Goal: Use online tool/utility: Utilize a website feature to perform a specific function

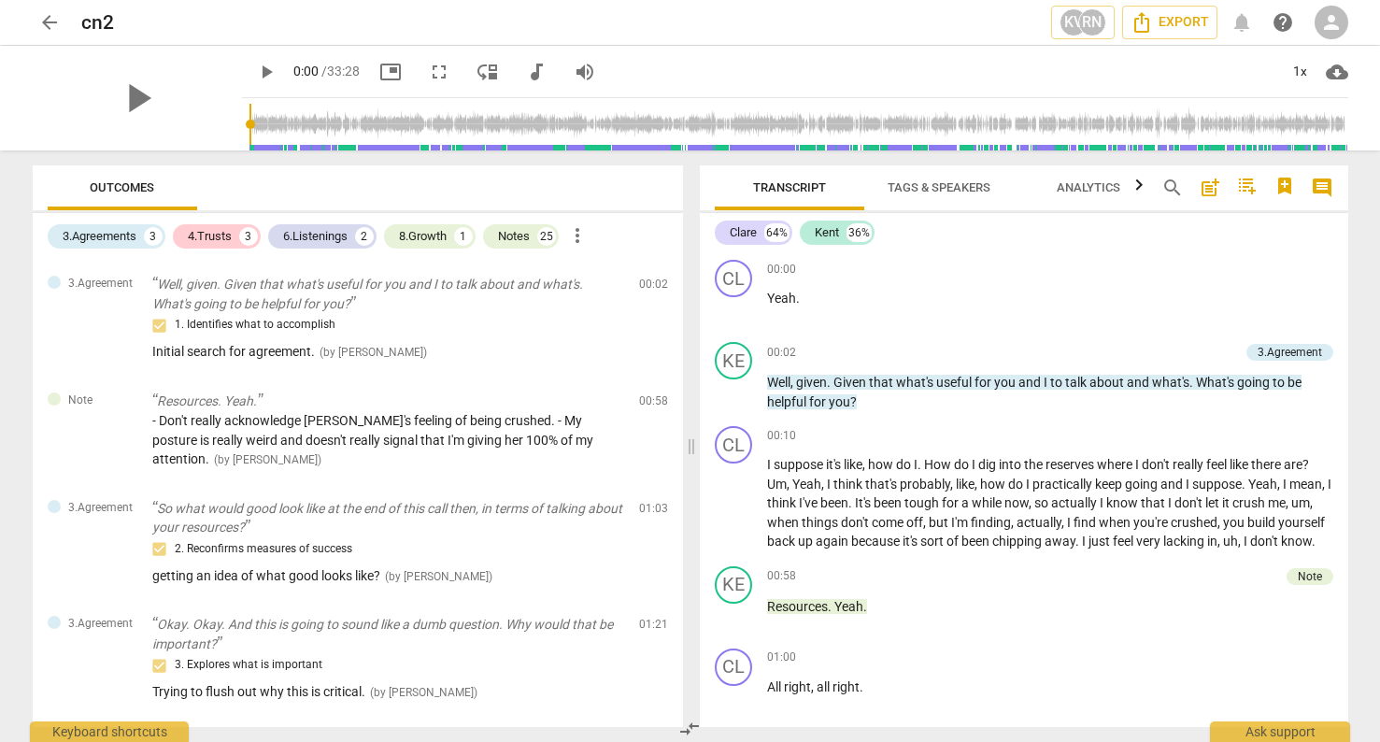
click at [592, 121] on input "range" at bounding box center [798, 124] width 1099 height 60
click at [856, 121] on input "range" at bounding box center [798, 124] width 1099 height 60
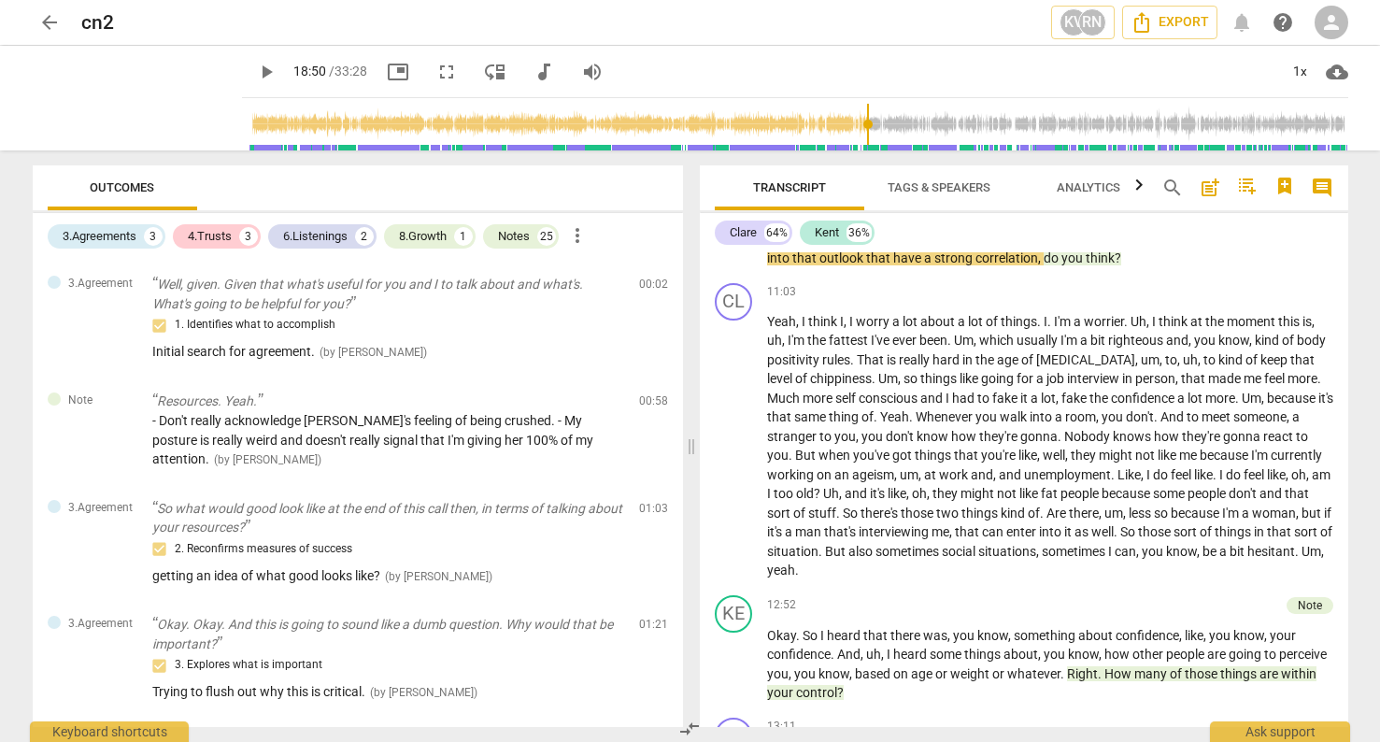
type input "1551"
click at [1090, 123] on input "range" at bounding box center [798, 124] width 1099 height 60
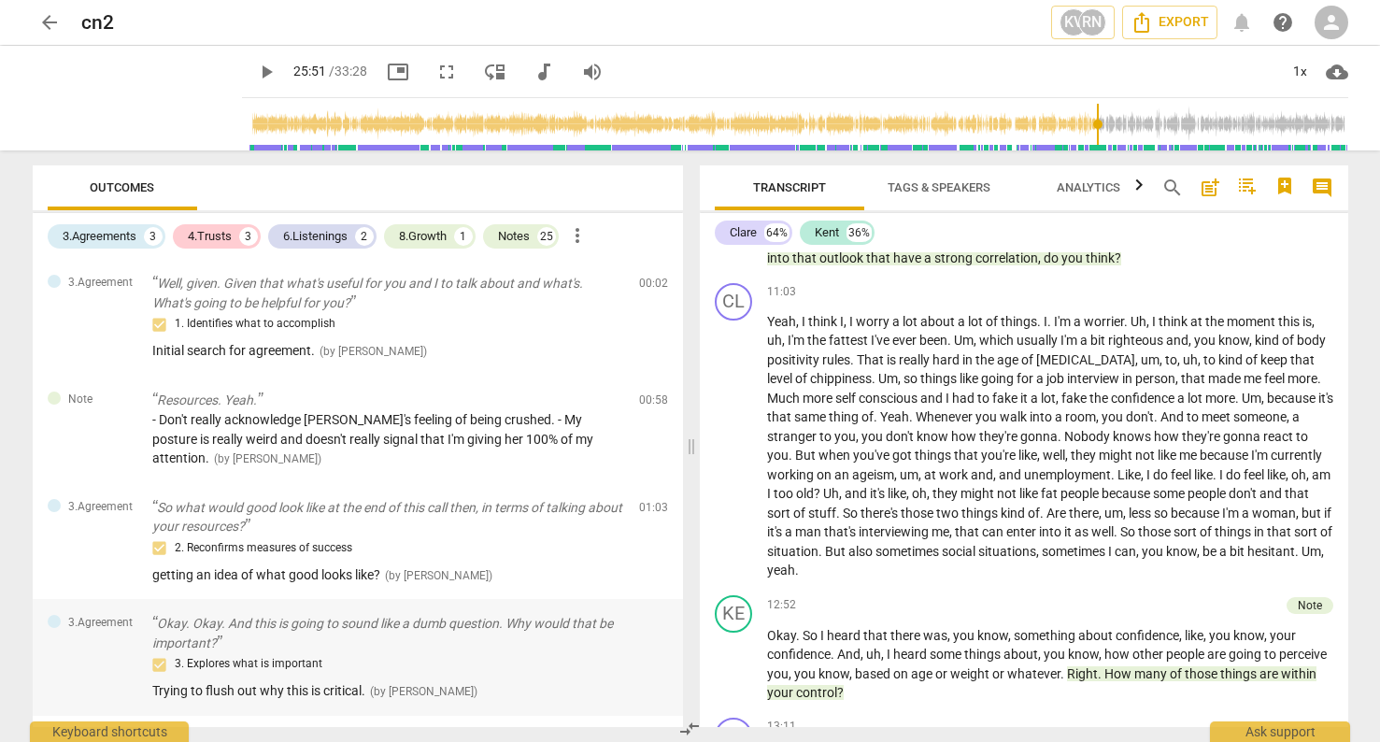
scroll to position [0, 0]
click at [213, 233] on div "4.Trusts" at bounding box center [210, 236] width 44 height 19
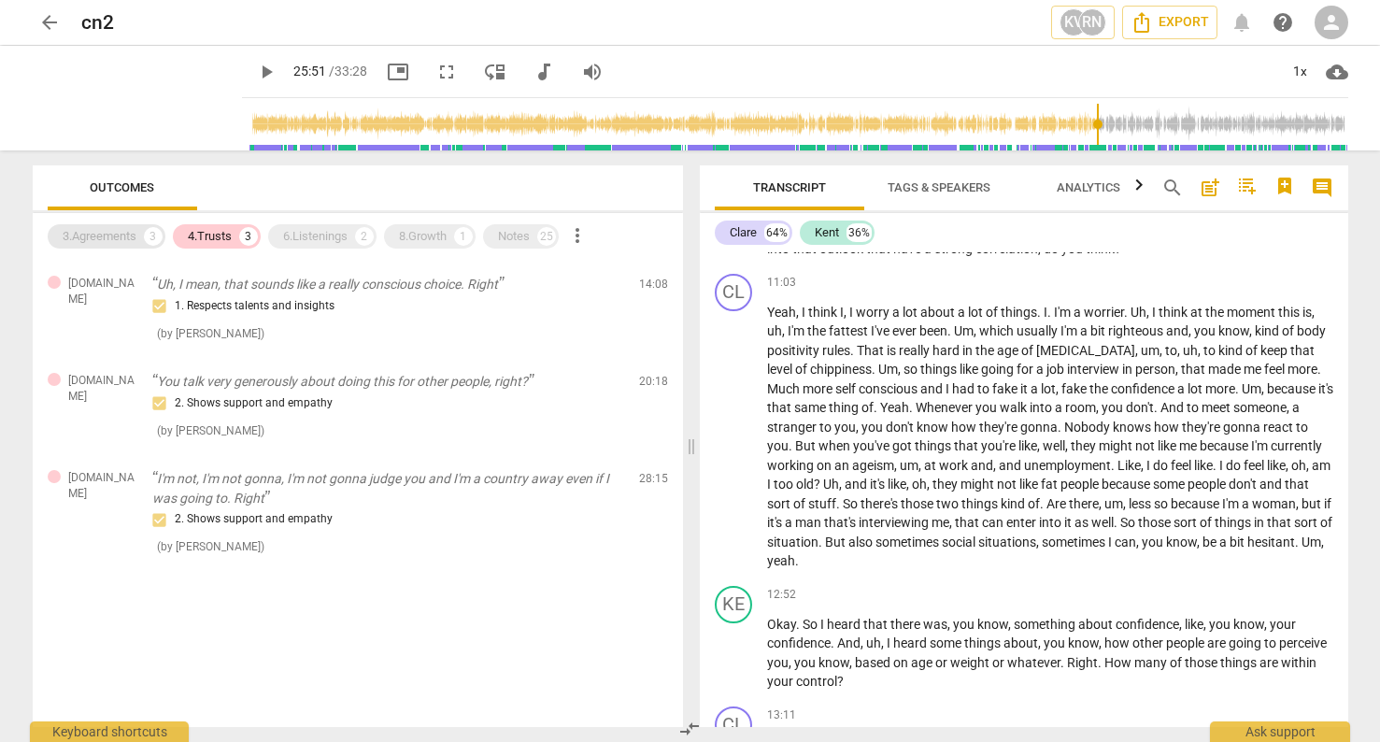
scroll to position [4051, 0]
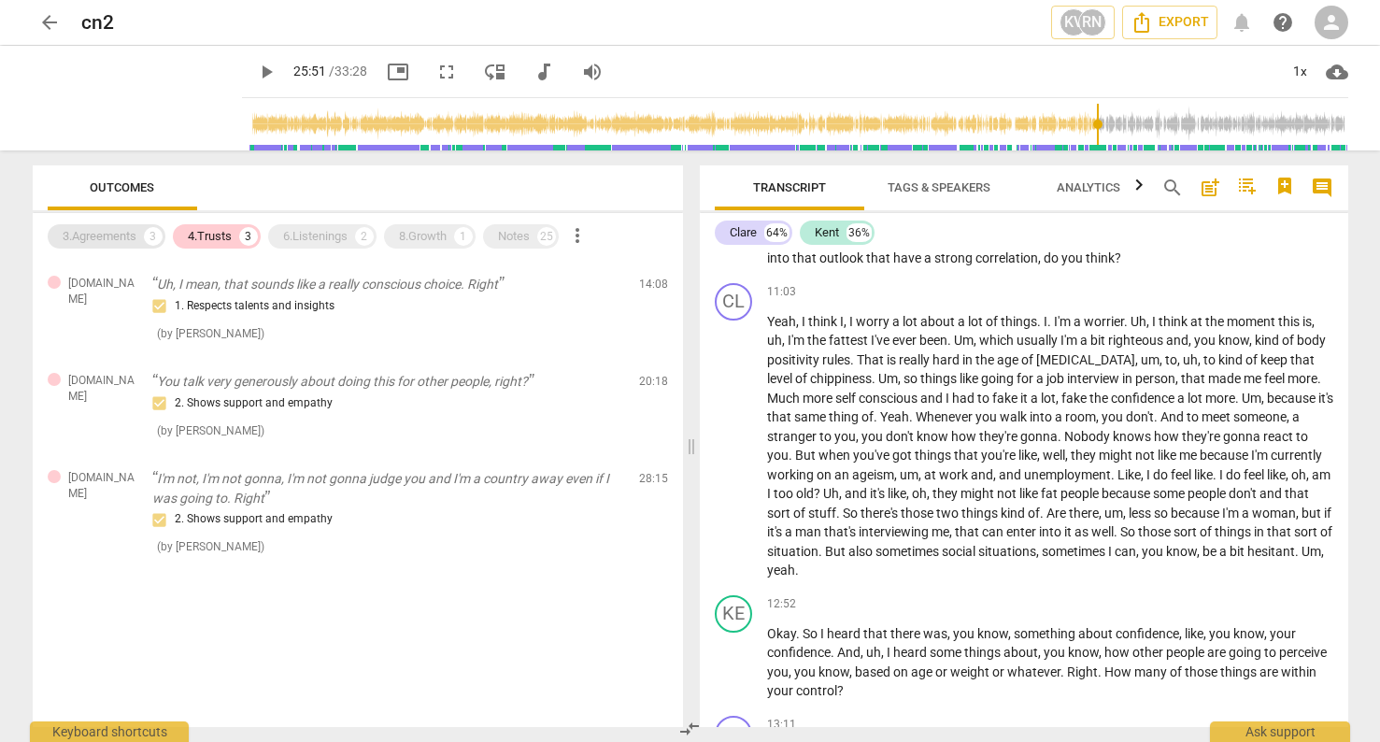
click at [107, 239] on div "3.Agreements" at bounding box center [100, 236] width 74 height 19
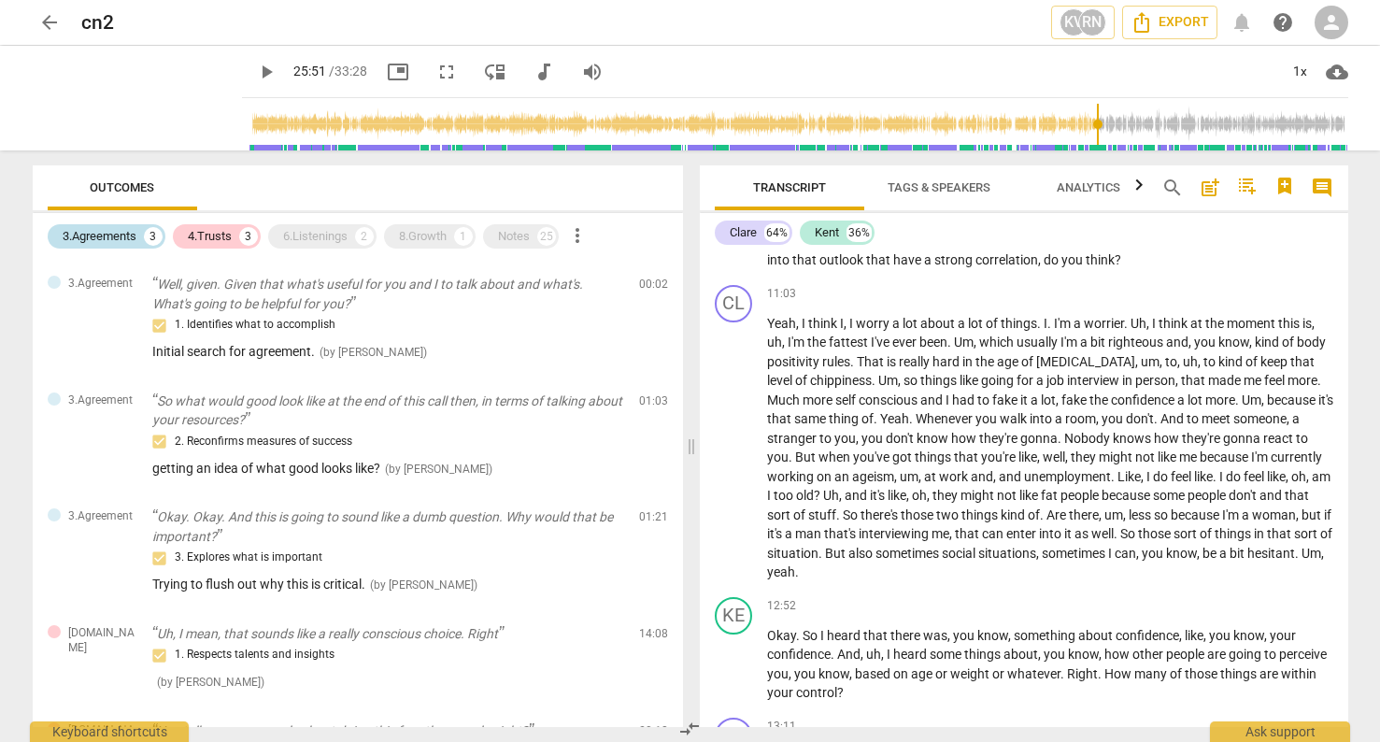
scroll to position [4054, 0]
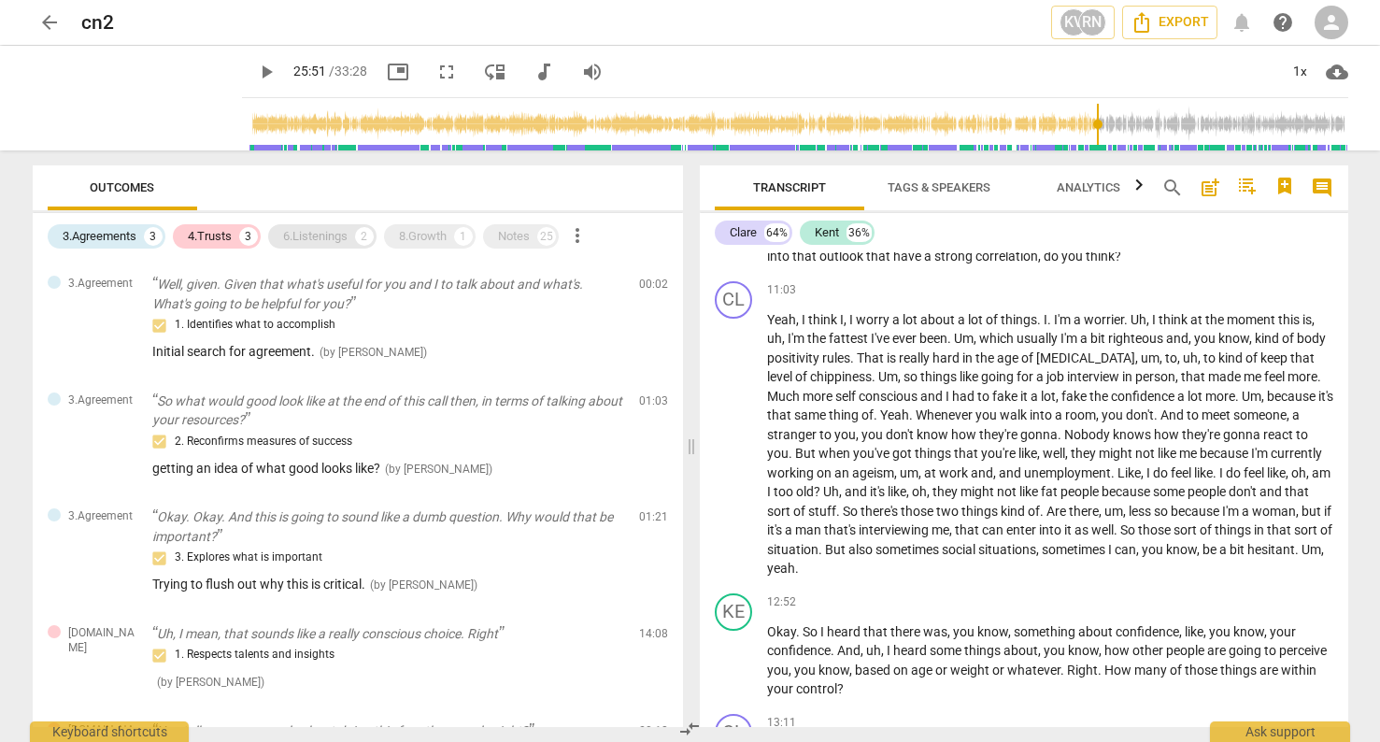
click at [320, 224] on div "3.Agreements 3 4.Trusts 3 6.Listenings 2 8.Growth 1 Notes 25 more_vert" at bounding box center [365, 236] width 635 height 32
click at [321, 229] on div "6.Listenings" at bounding box center [315, 236] width 64 height 19
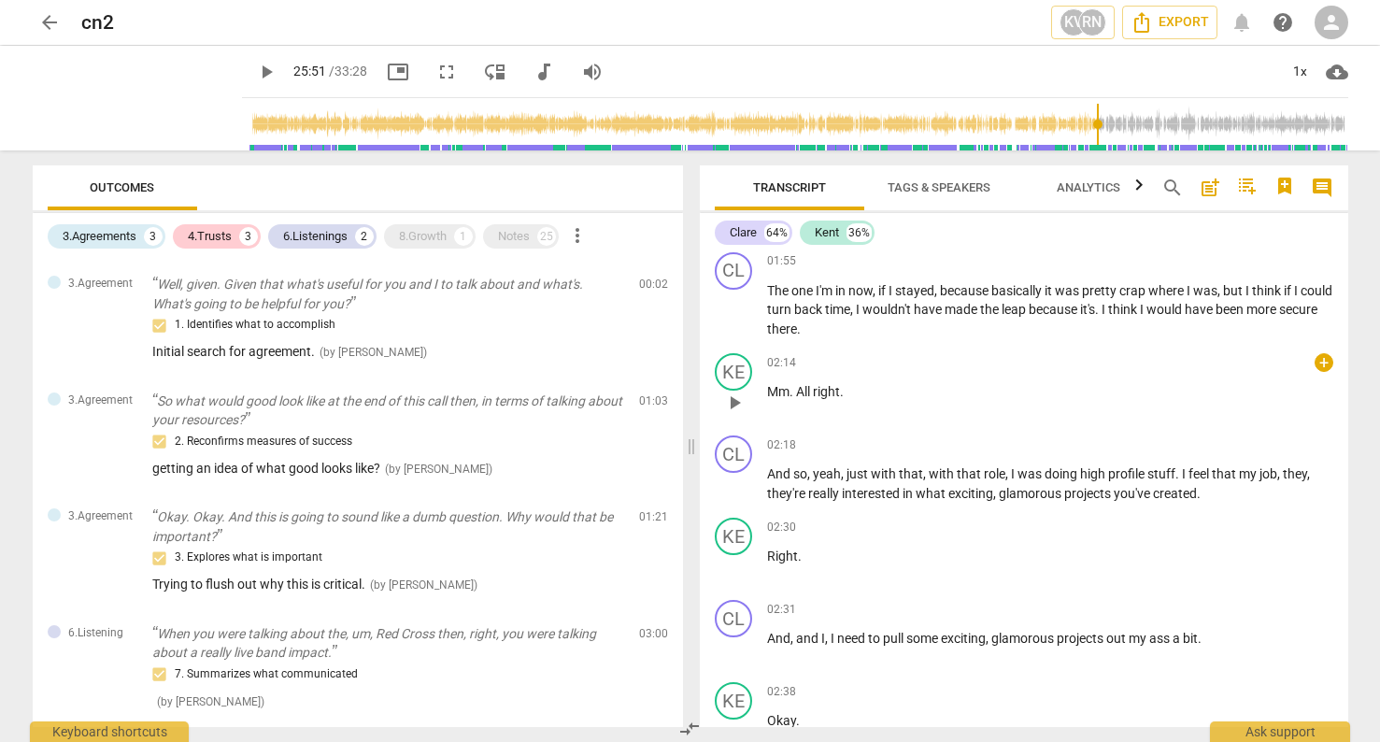
scroll to position [893, 0]
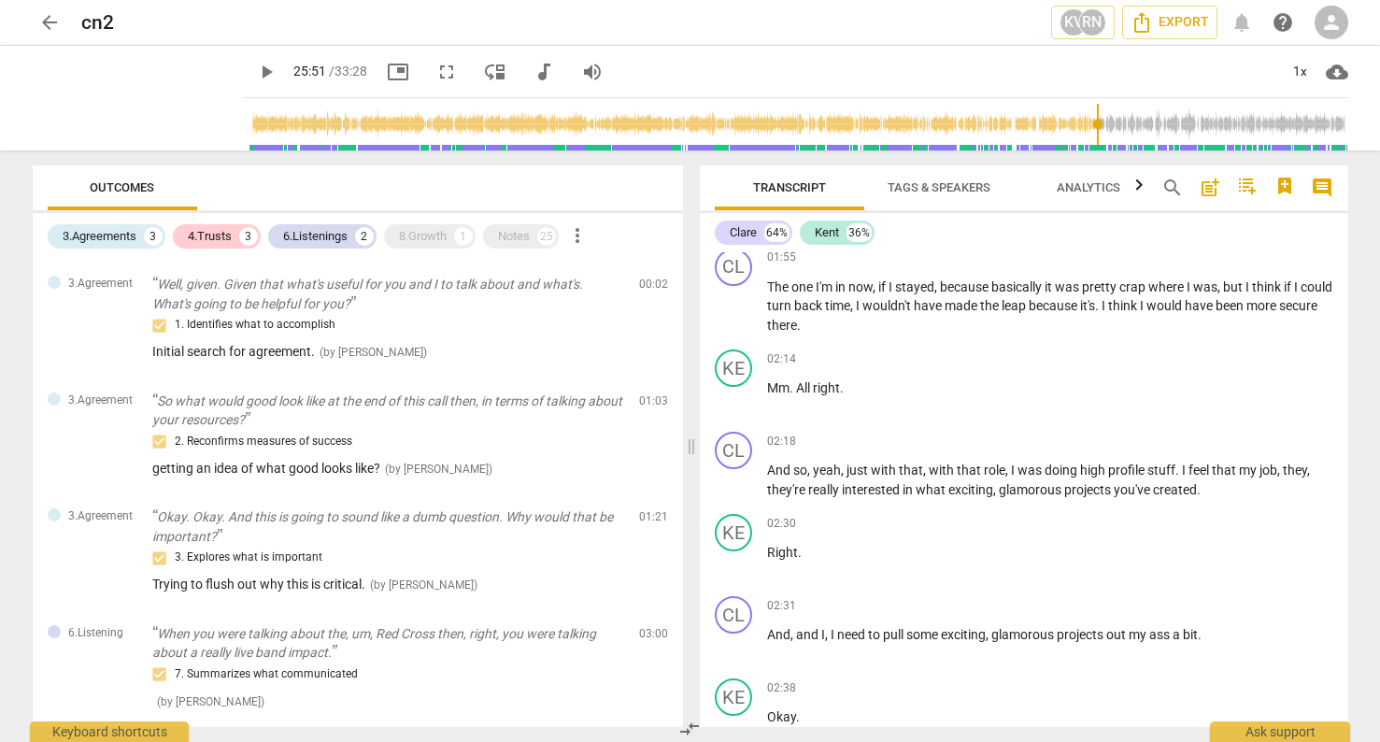
click at [789, 188] on span "Transcript" at bounding box center [789, 187] width 73 height 14
